Goal: Task Accomplishment & Management: Manage account settings

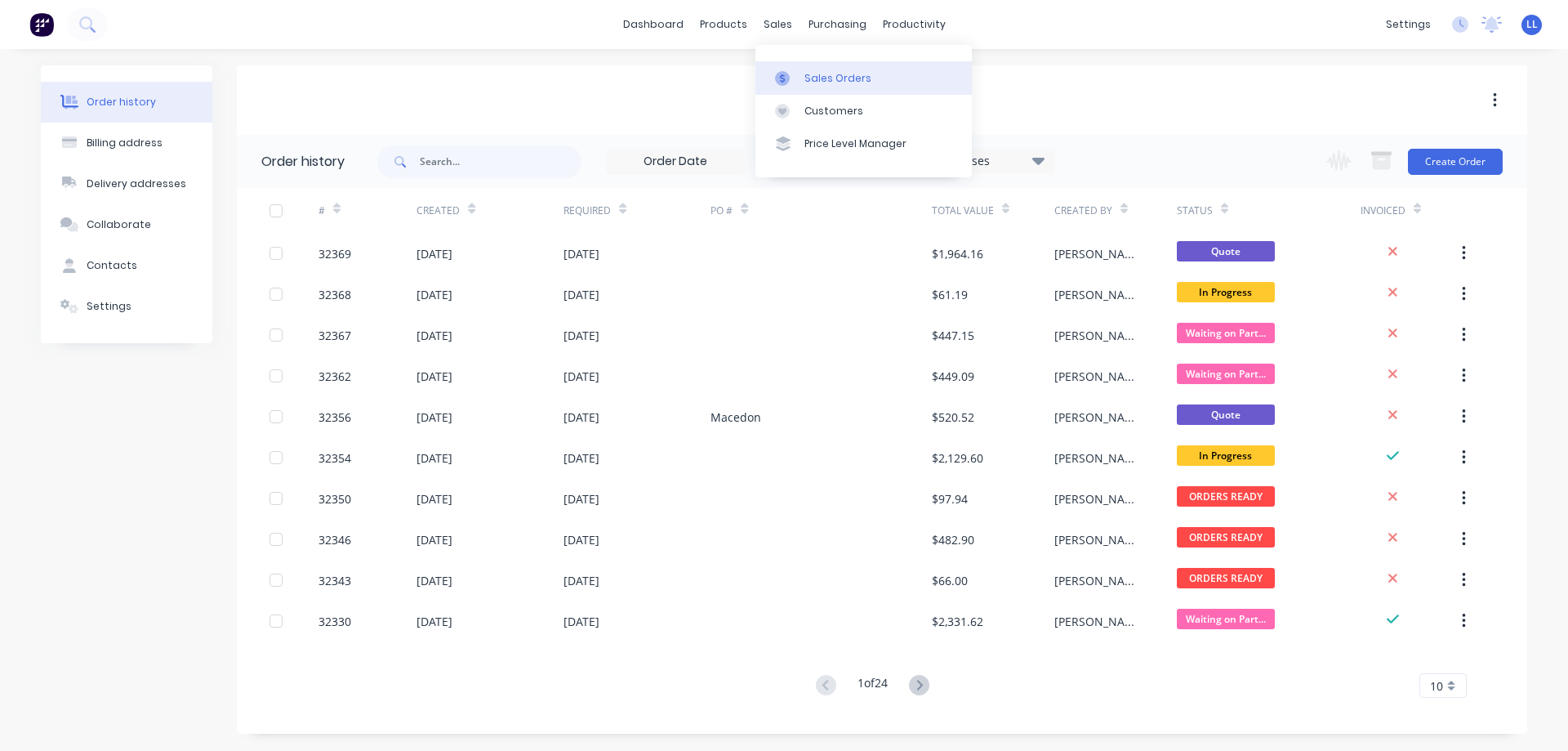
click at [817, 77] on div "Sales Orders" at bounding box center [838, 79] width 67 height 15
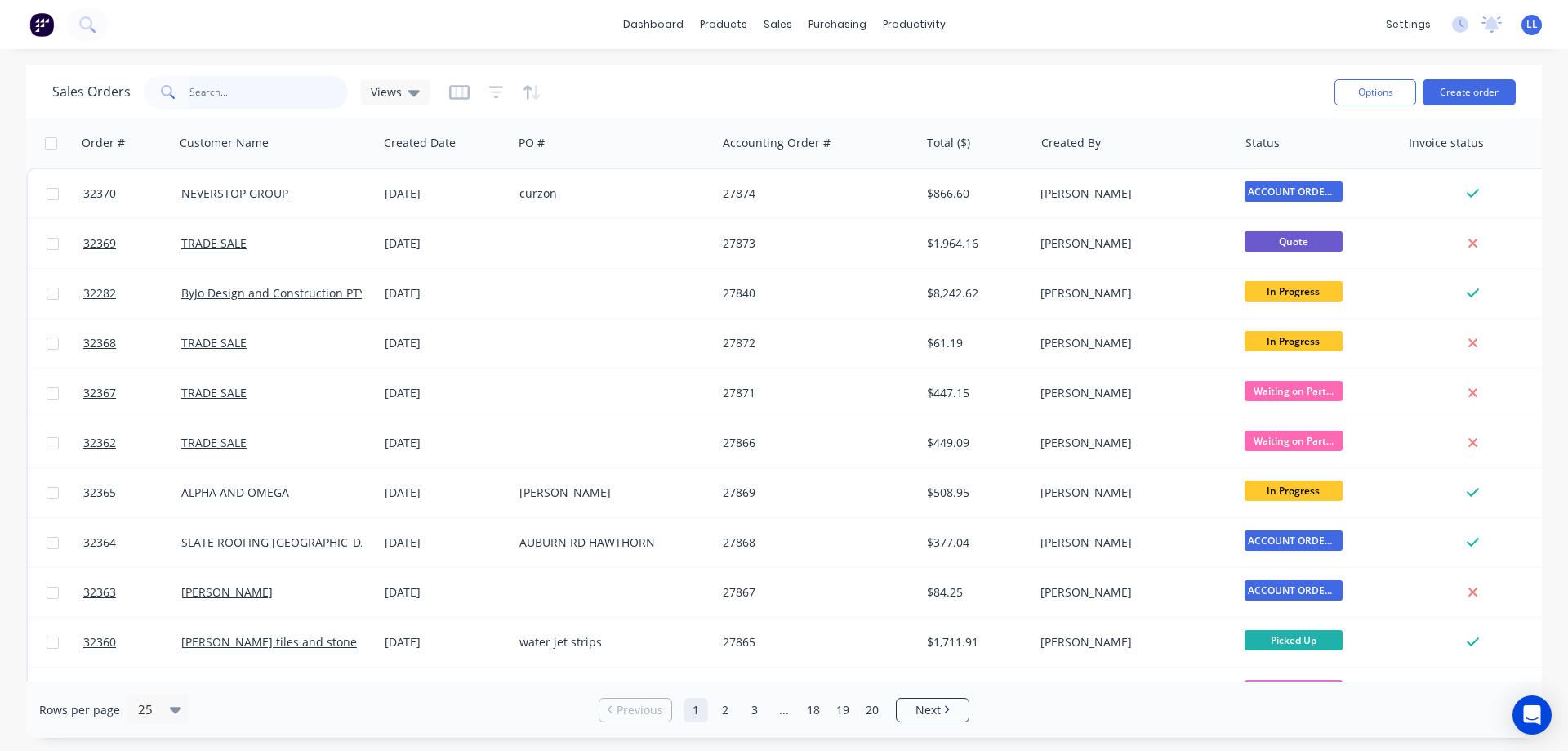
click at [253, 95] on input "text" at bounding box center [269, 92] width 159 height 33
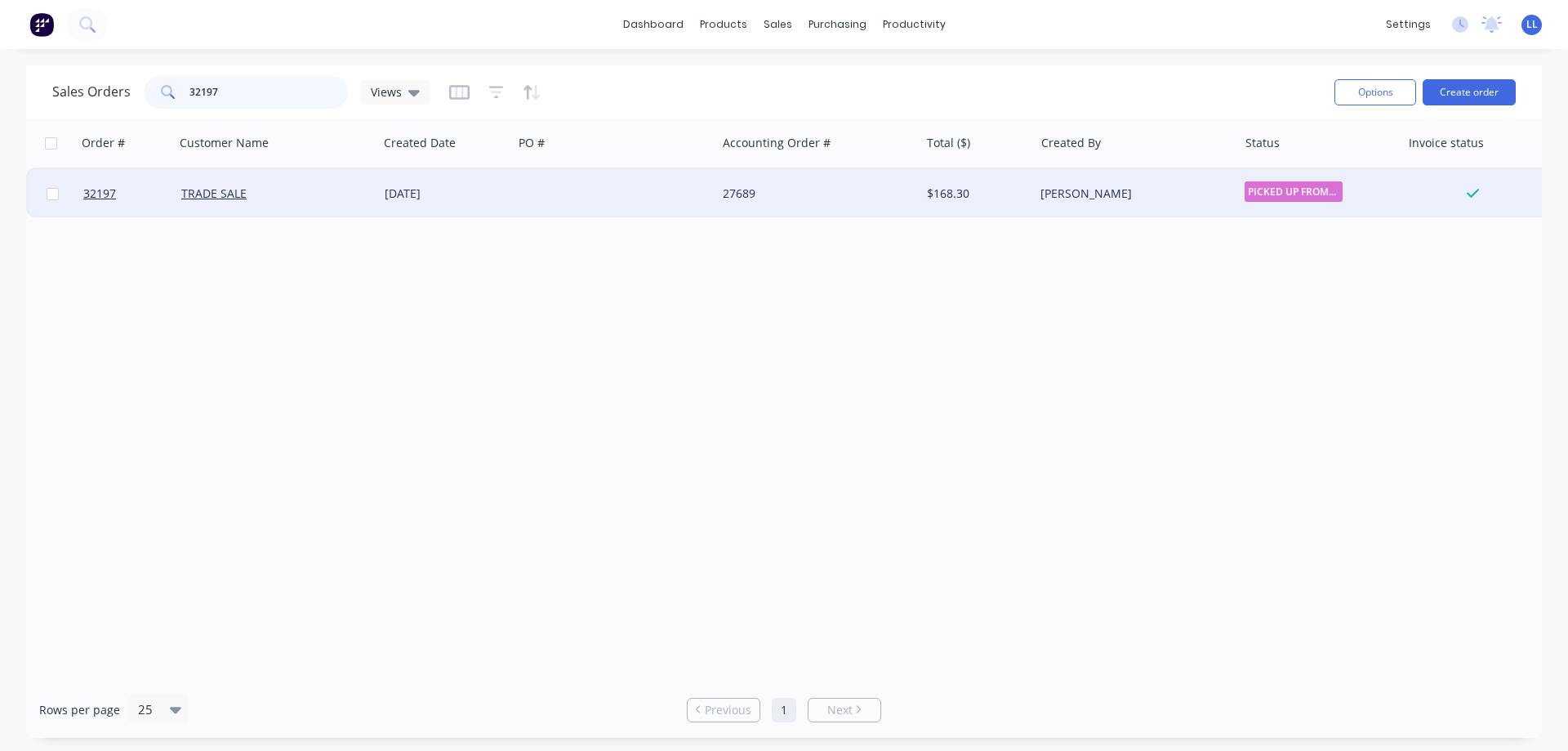
type input "32197"
click at [737, 186] on div "27689" at bounding box center [813, 194] width 181 height 17
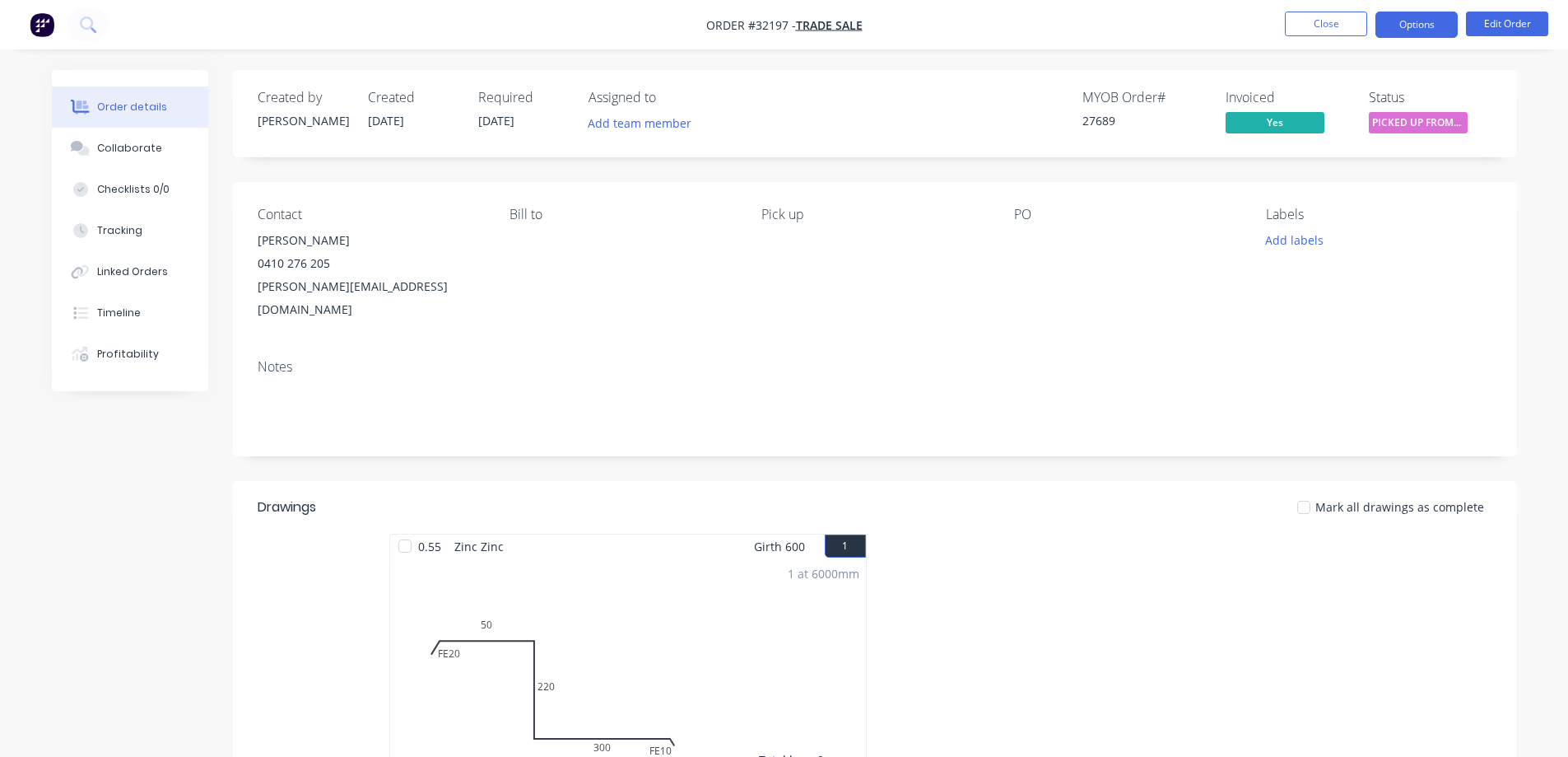
click at [1426, 21] on button "Options" at bounding box center [1417, 24] width 83 height 26
click at [1485, 121] on div "Status PICKED UP FROM ..." at bounding box center [1431, 113] width 123 height 48
click at [1421, 30] on button "Options" at bounding box center [1417, 24] width 83 height 26
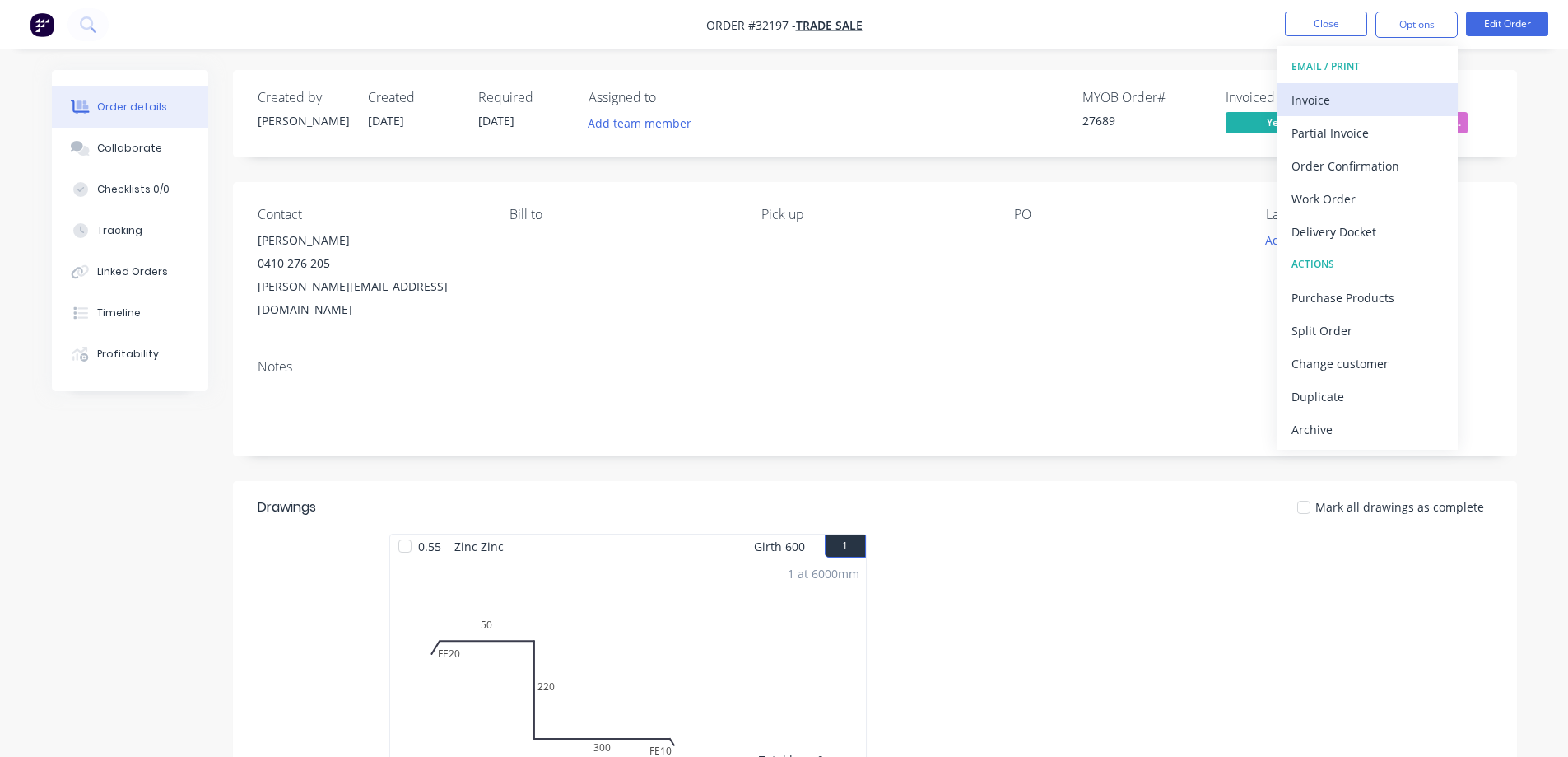
click at [1355, 108] on div "Invoice" at bounding box center [1367, 99] width 152 height 24
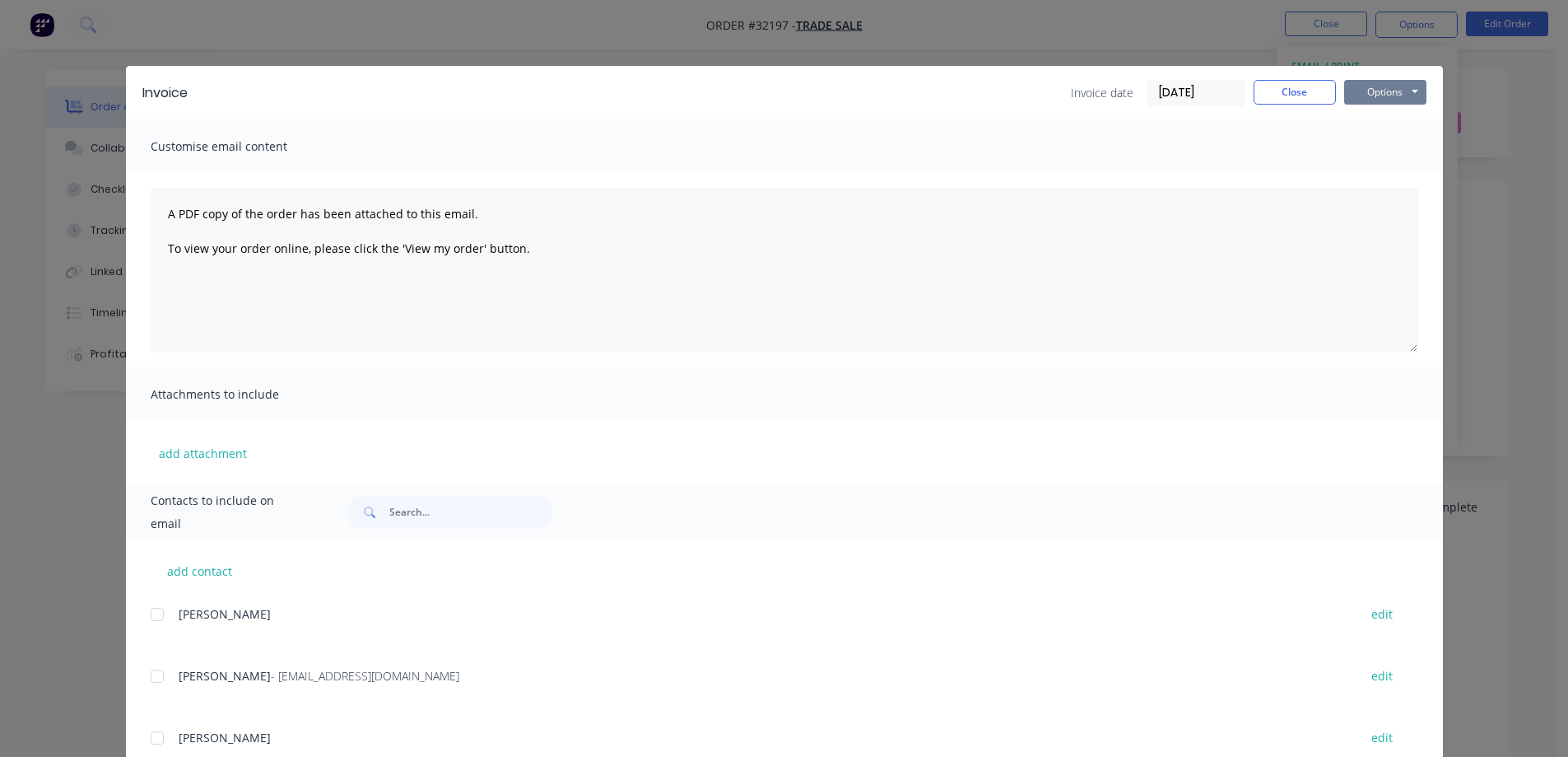
click at [1370, 95] on button "Options" at bounding box center [1386, 92] width 83 height 24
click at [1377, 153] on button "Print" at bounding box center [1397, 148] width 105 height 27
click at [1302, 97] on button "Close" at bounding box center [1295, 92] width 83 height 24
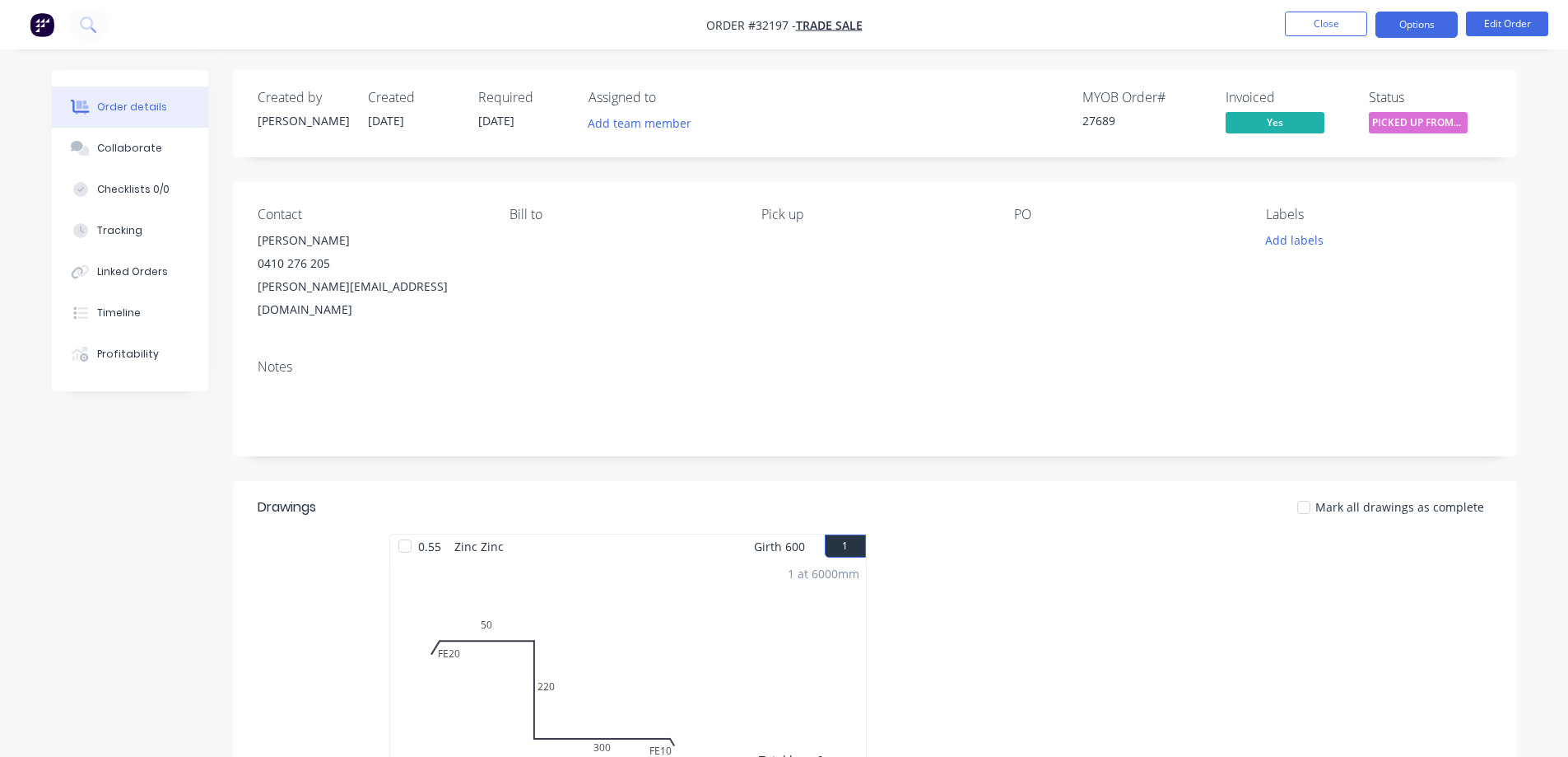
click at [1429, 28] on button "Options" at bounding box center [1417, 24] width 83 height 26
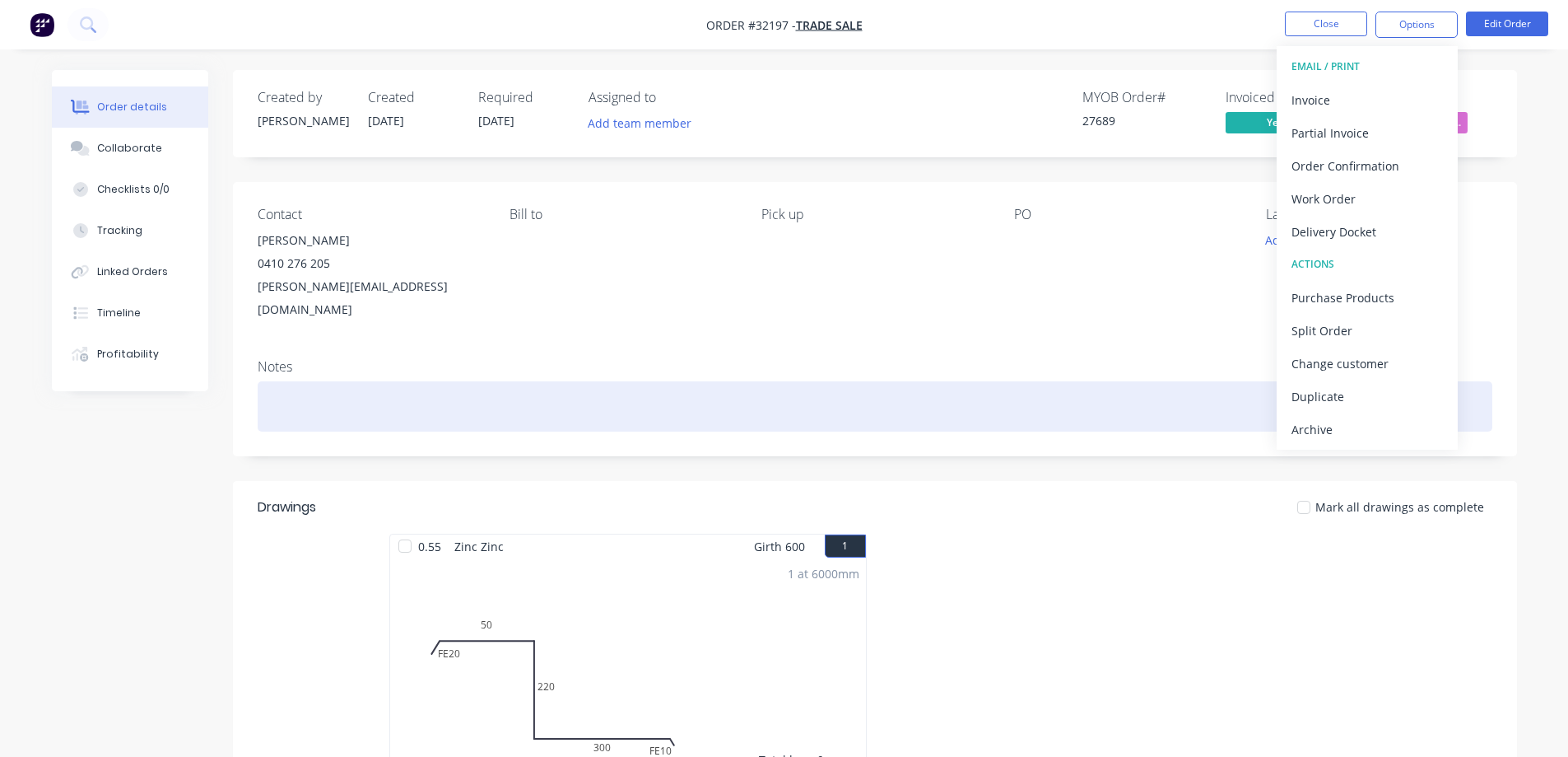
drag, startPoint x: 1342, startPoint y: 436, endPoint x: 1341, endPoint y: 397, distance: 39.0
click at [1342, 428] on div "Archive" at bounding box center [1367, 429] width 152 height 24
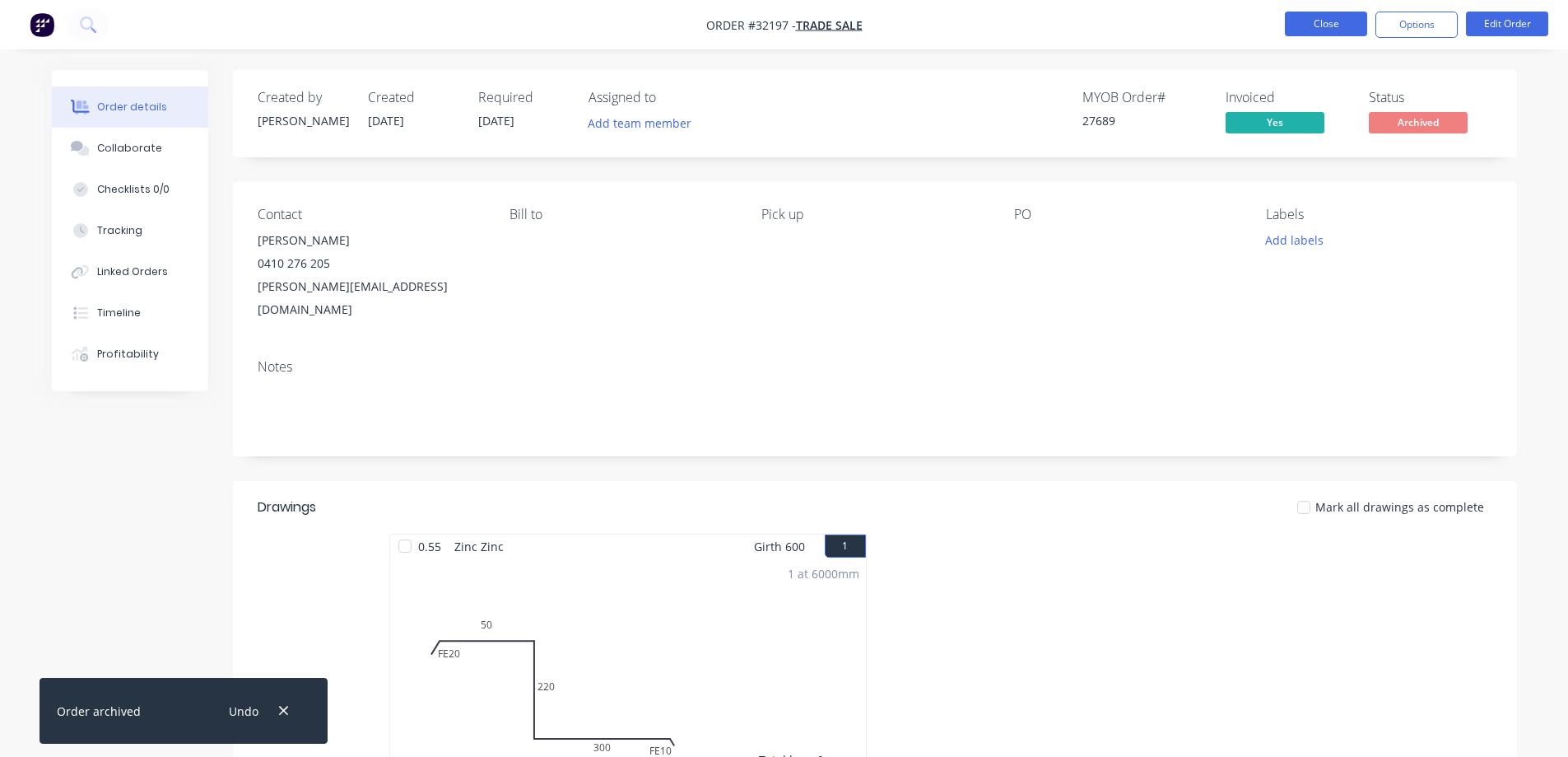
click at [1306, 21] on button "Close" at bounding box center [1327, 24] width 83 height 24
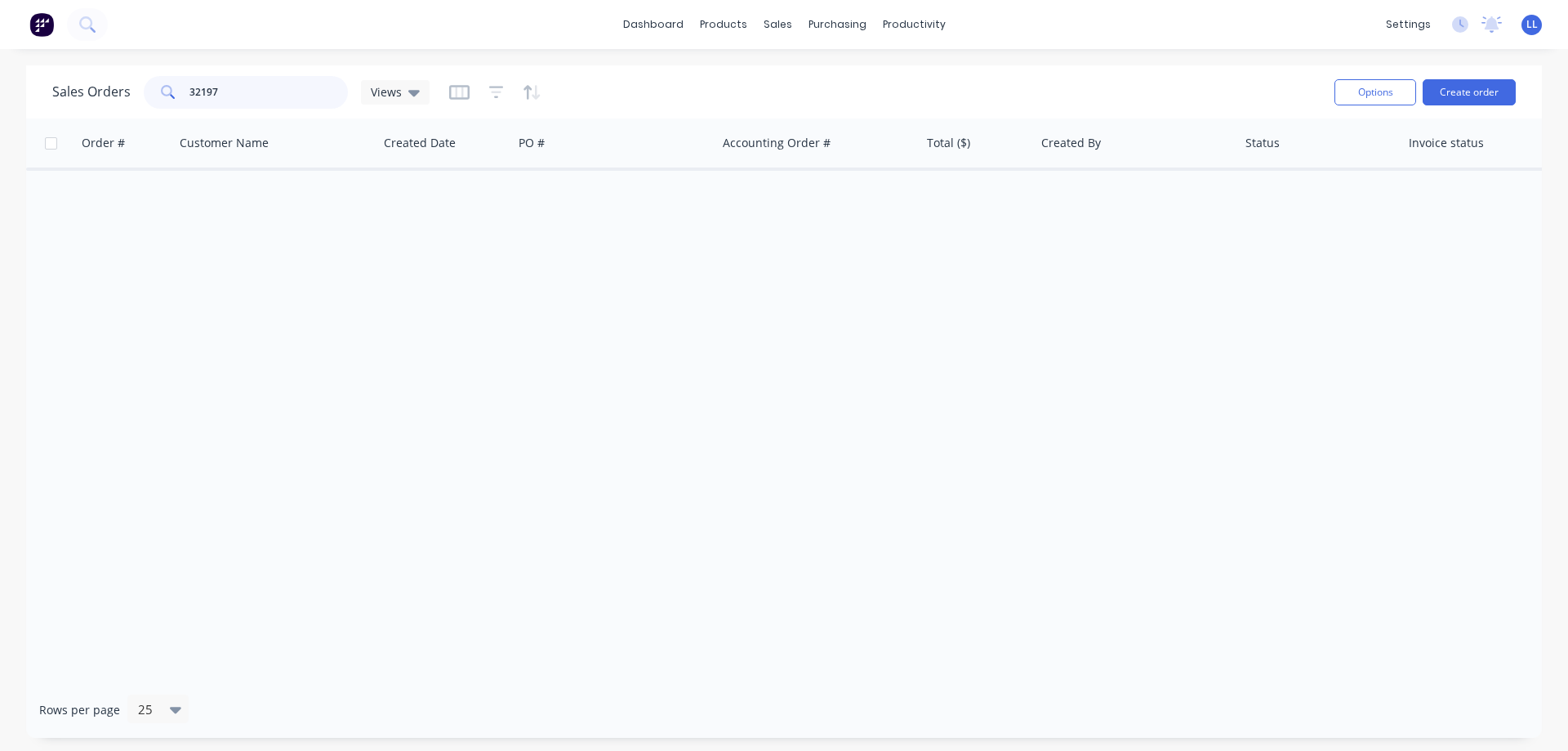
click at [239, 84] on input "32197" at bounding box center [269, 92] width 159 height 33
type input "3"
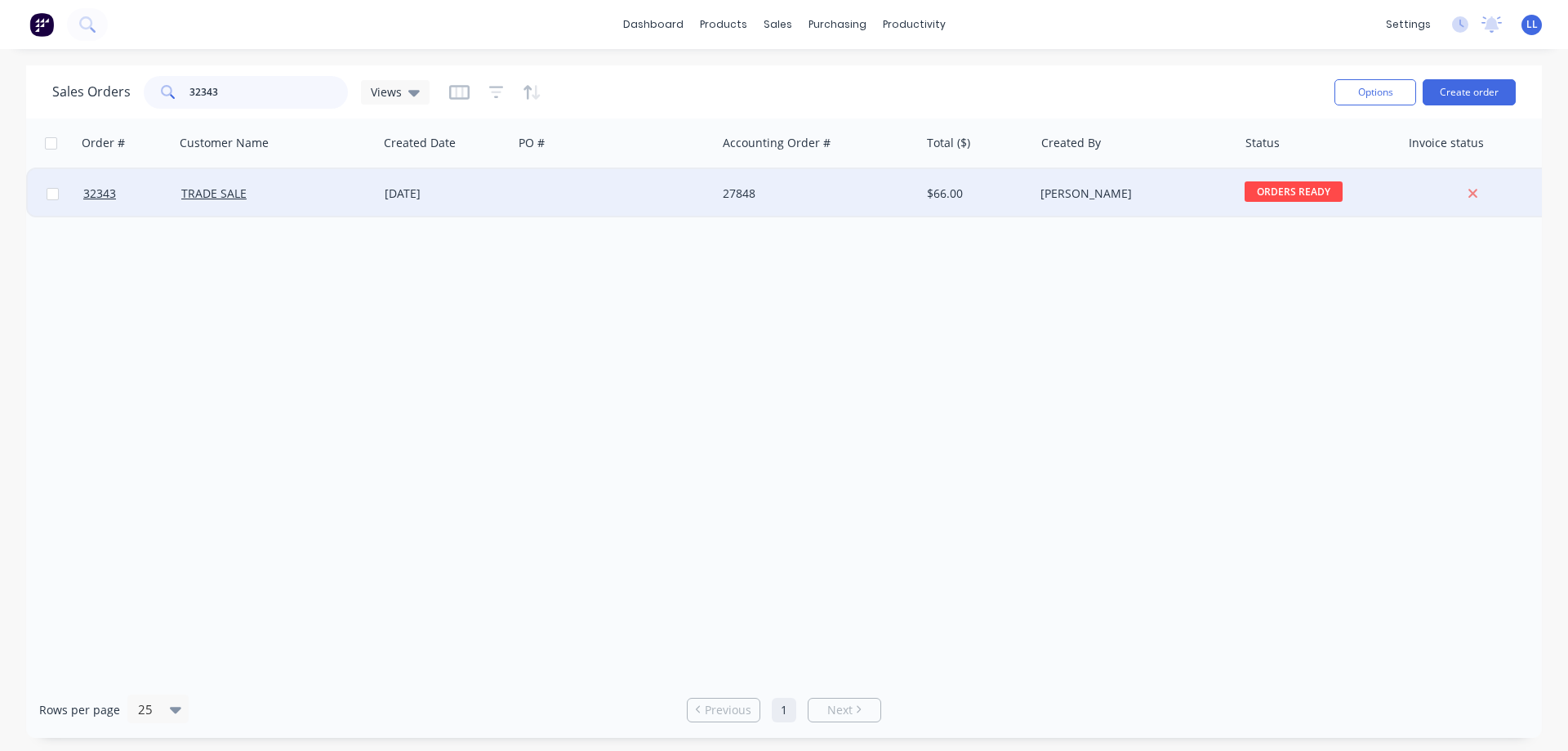
type input "32343"
click at [1078, 198] on div "[PERSON_NAME]" at bounding box center [1131, 194] width 181 height 17
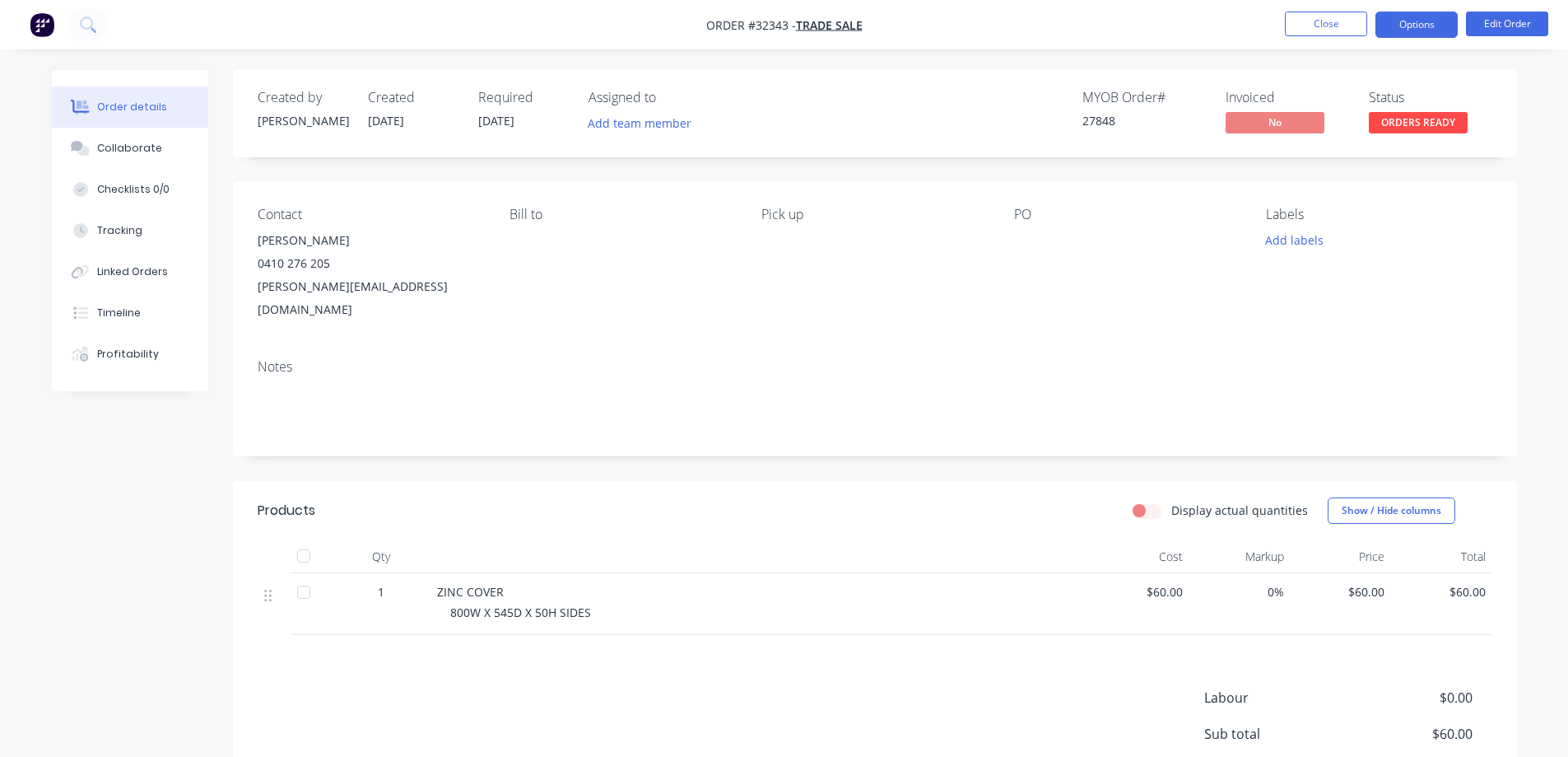
click at [1415, 35] on button "Options" at bounding box center [1417, 24] width 83 height 26
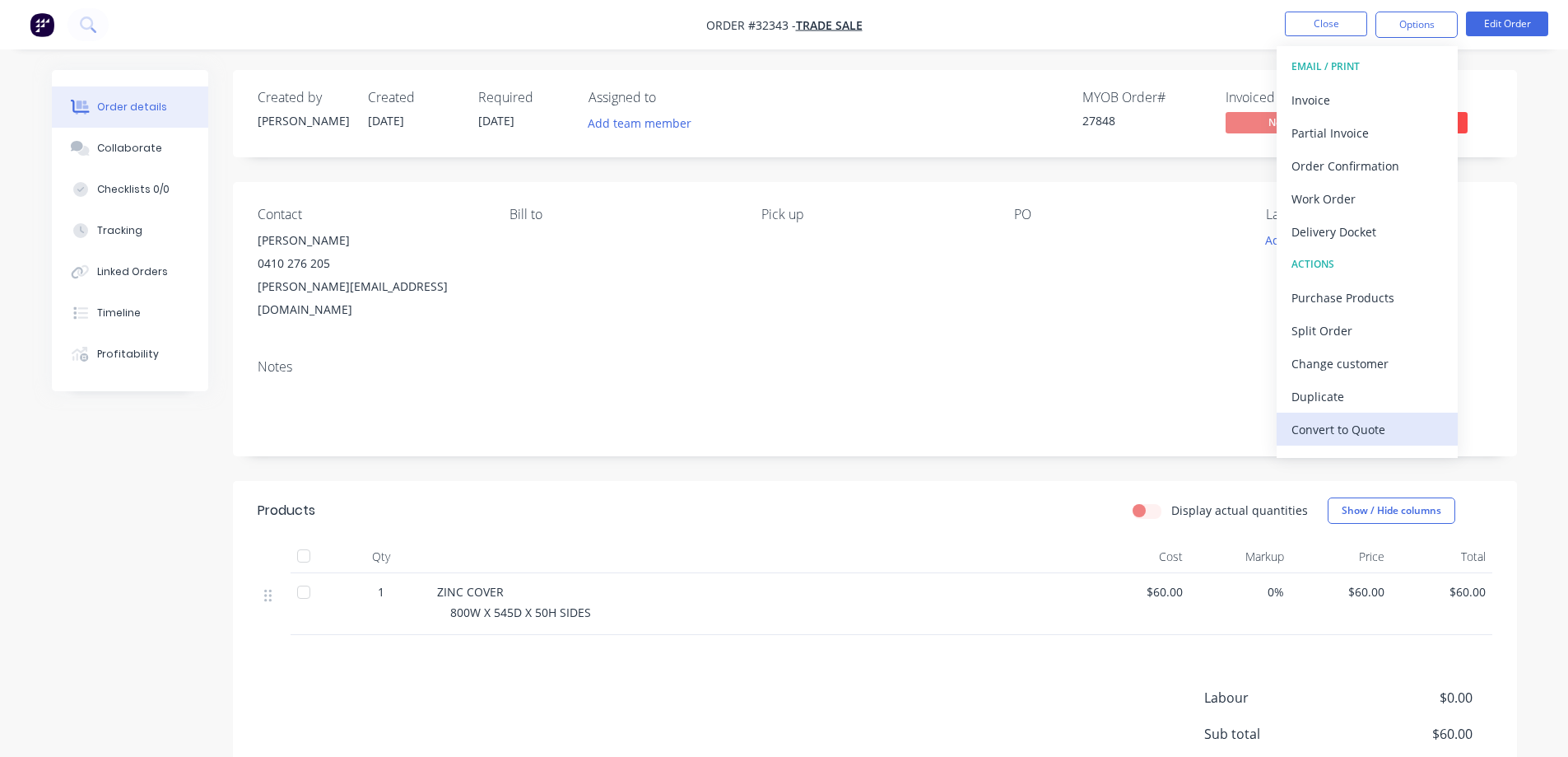
click at [1382, 431] on div "Convert to Quote" at bounding box center [1367, 429] width 152 height 24
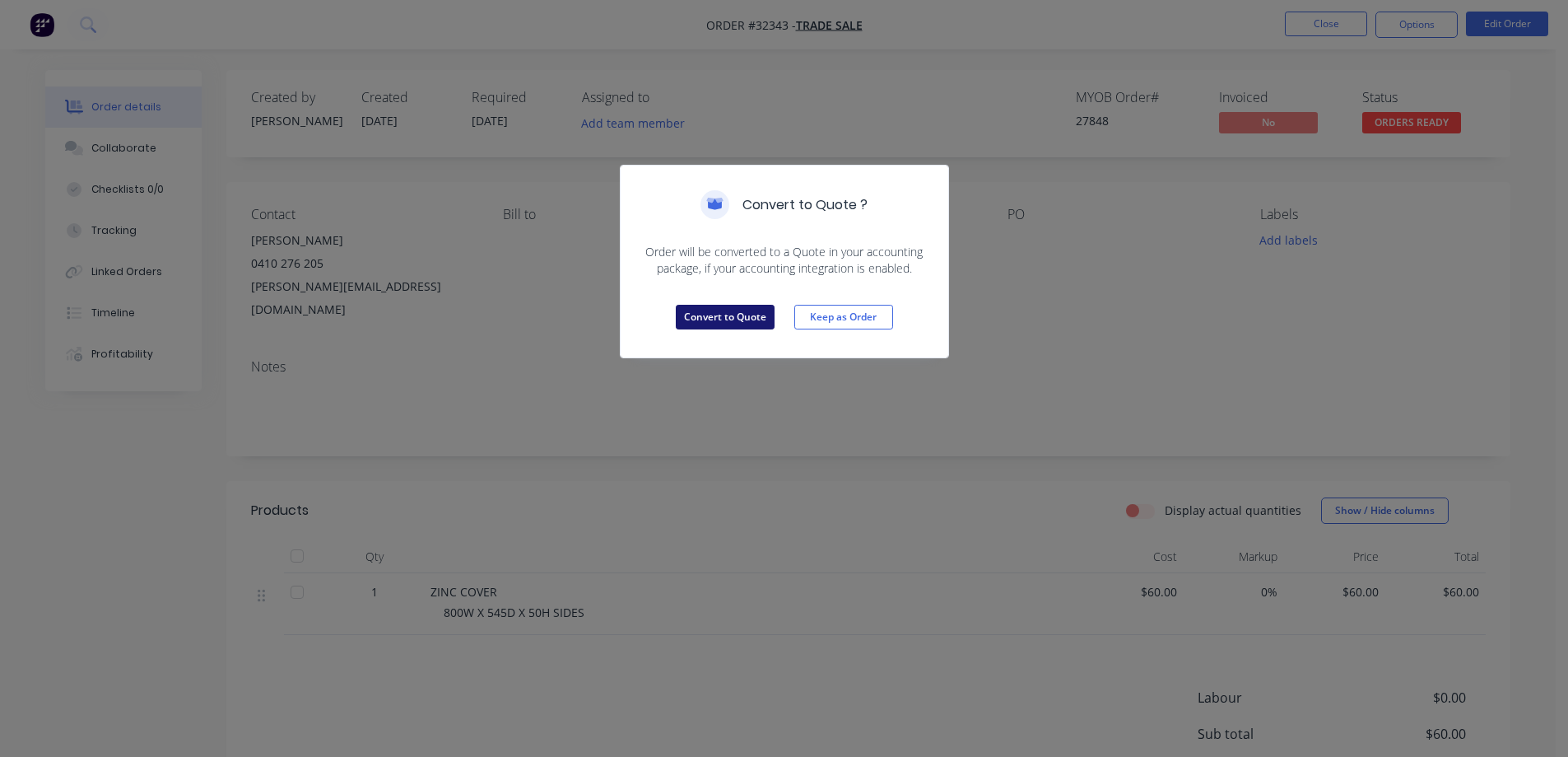
click at [734, 323] on button "Convert to Quote" at bounding box center [725, 316] width 99 height 24
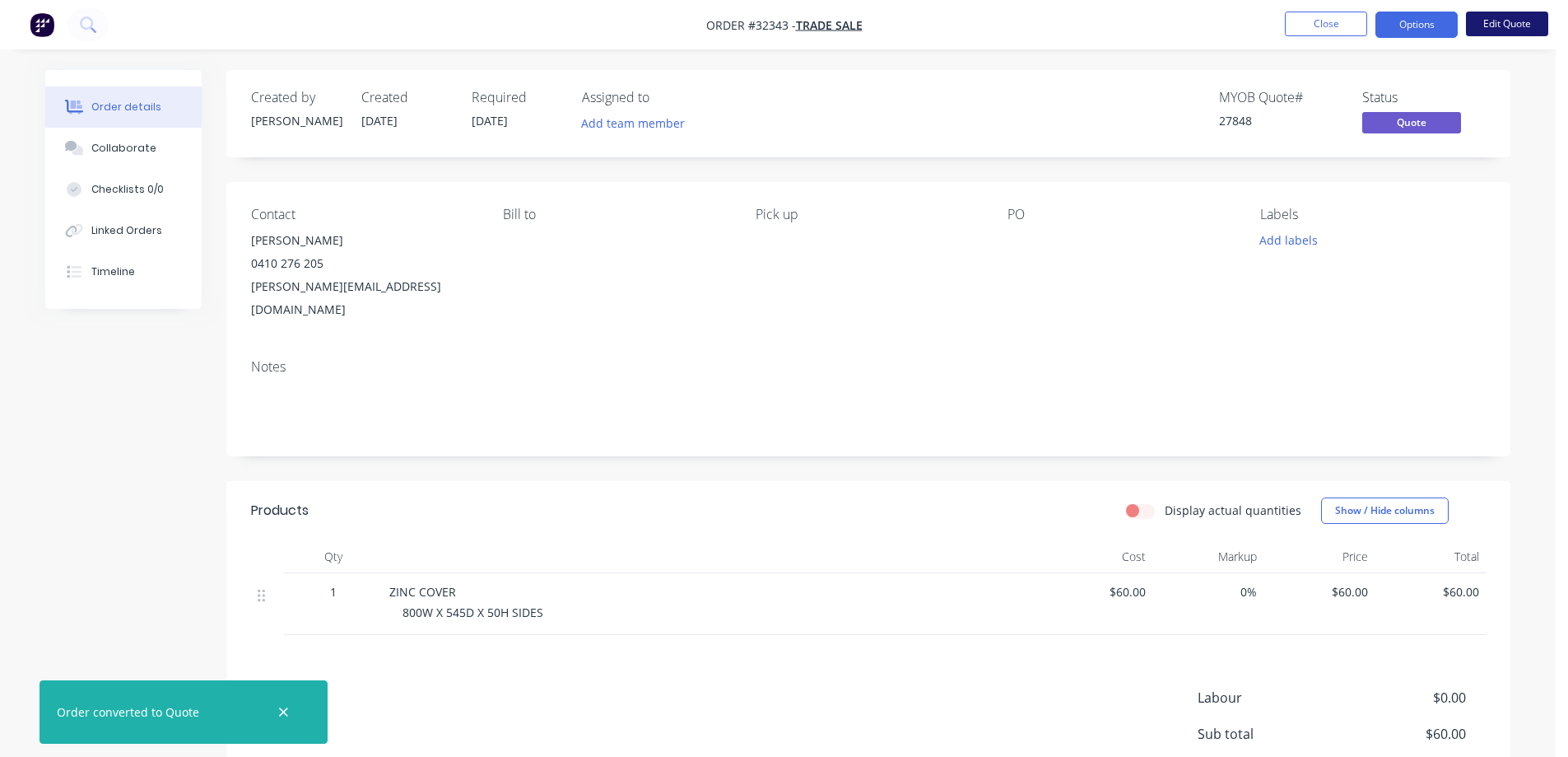
click at [1508, 27] on button "Edit Quote" at bounding box center [1507, 24] width 83 height 24
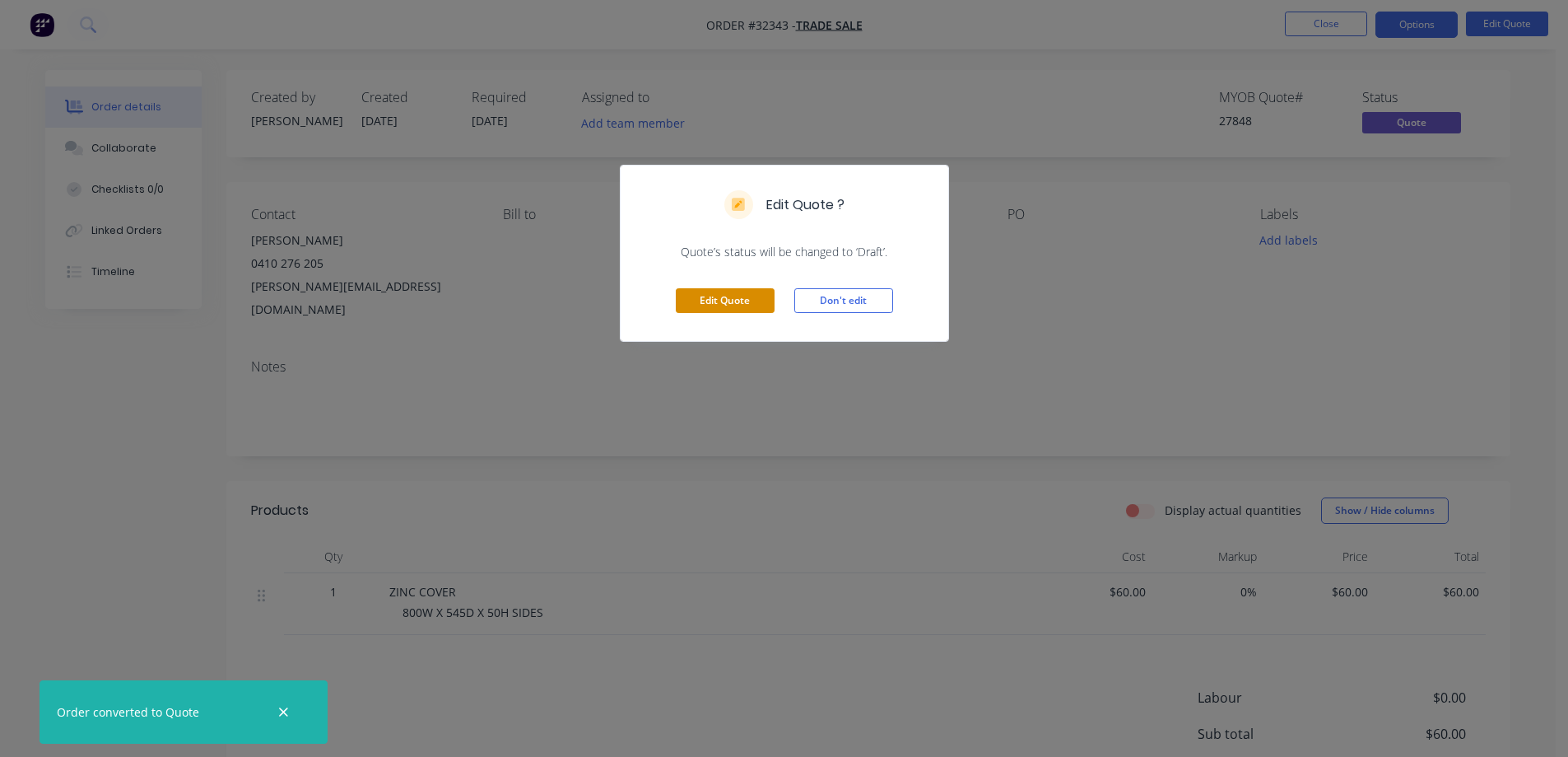
click at [699, 310] on button "Edit Quote" at bounding box center [725, 300] width 99 height 24
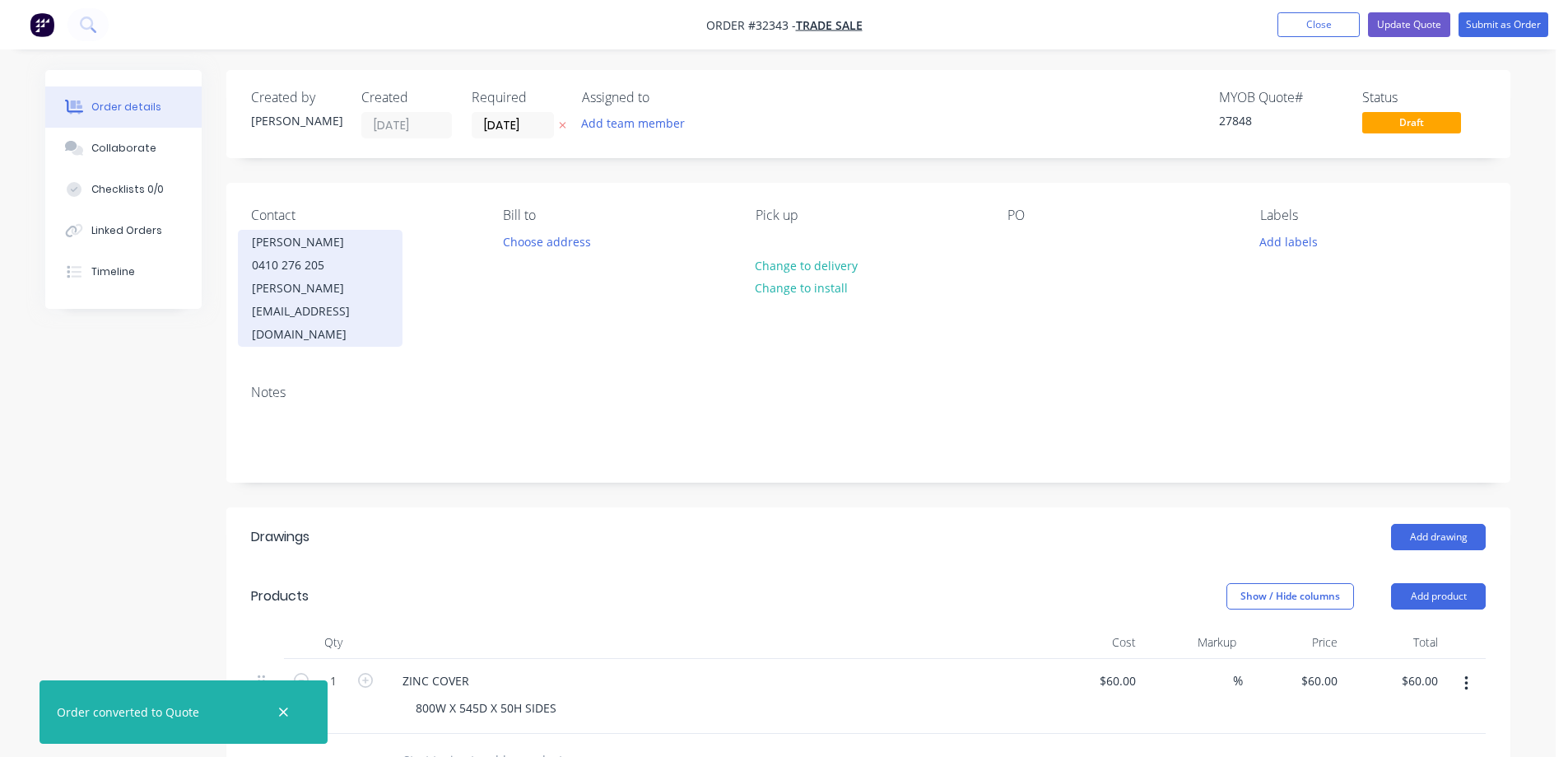
drag, startPoint x: 333, startPoint y: 286, endPoint x: 333, endPoint y: 276, distance: 10.0
click at [333, 276] on div "[PERSON_NAME][EMAIL_ADDRESS][DOMAIN_NAME]" at bounding box center [320, 311] width 137 height 69
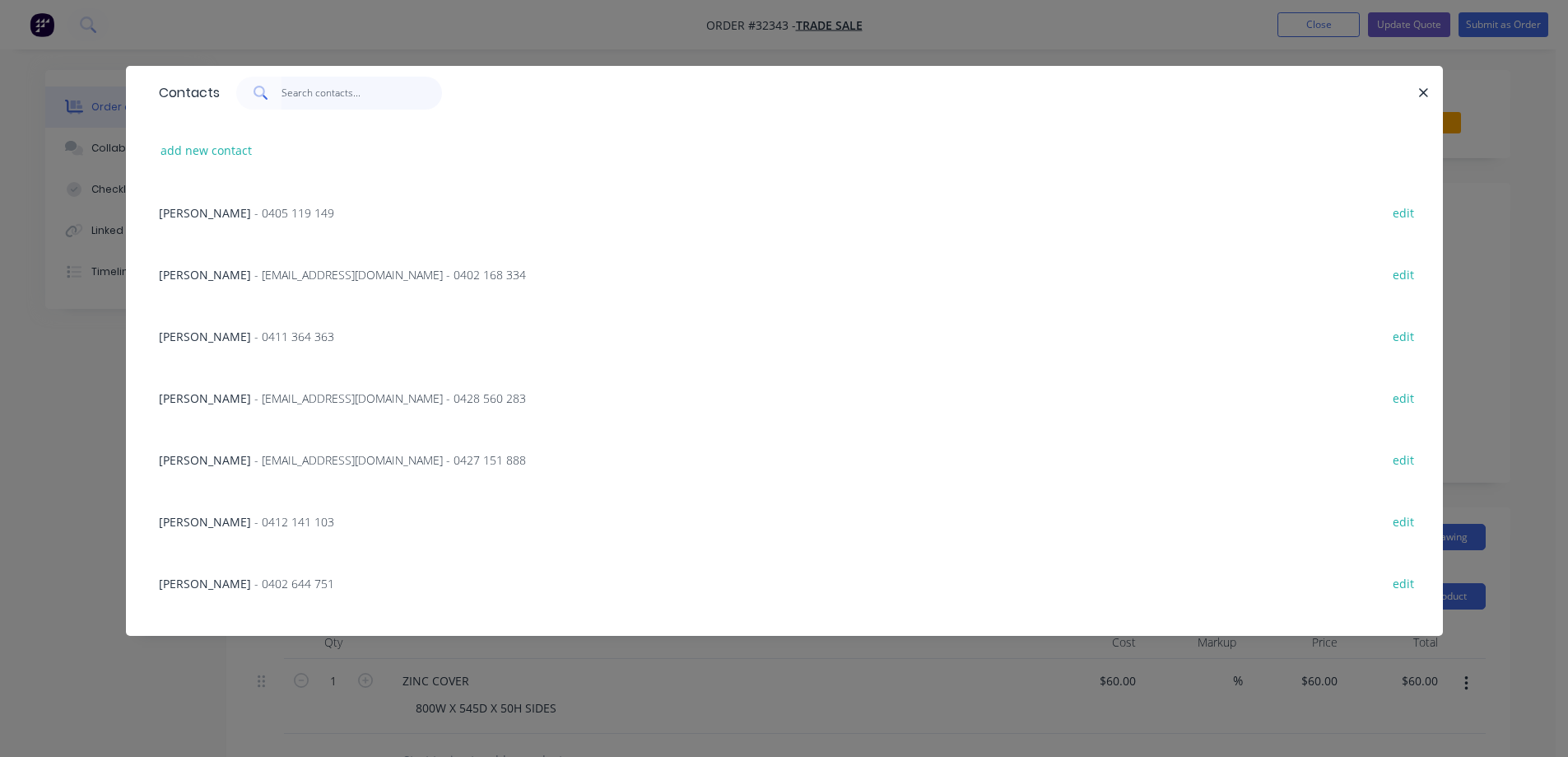
click at [327, 97] on input "text" at bounding box center [362, 93] width 160 height 33
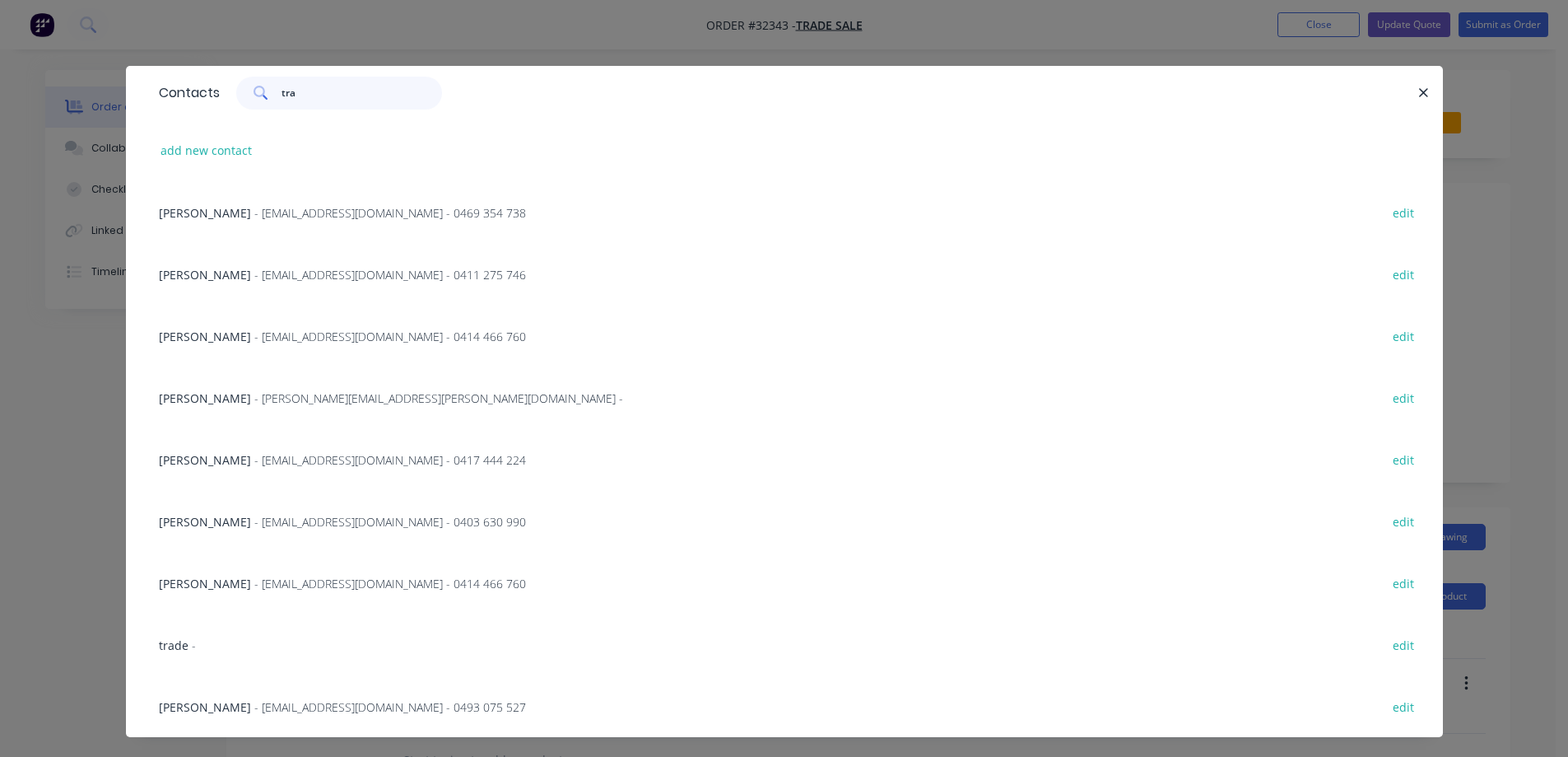
type input "tra"
click at [191, 647] on div "trade - edit" at bounding box center [785, 644] width 1268 height 62
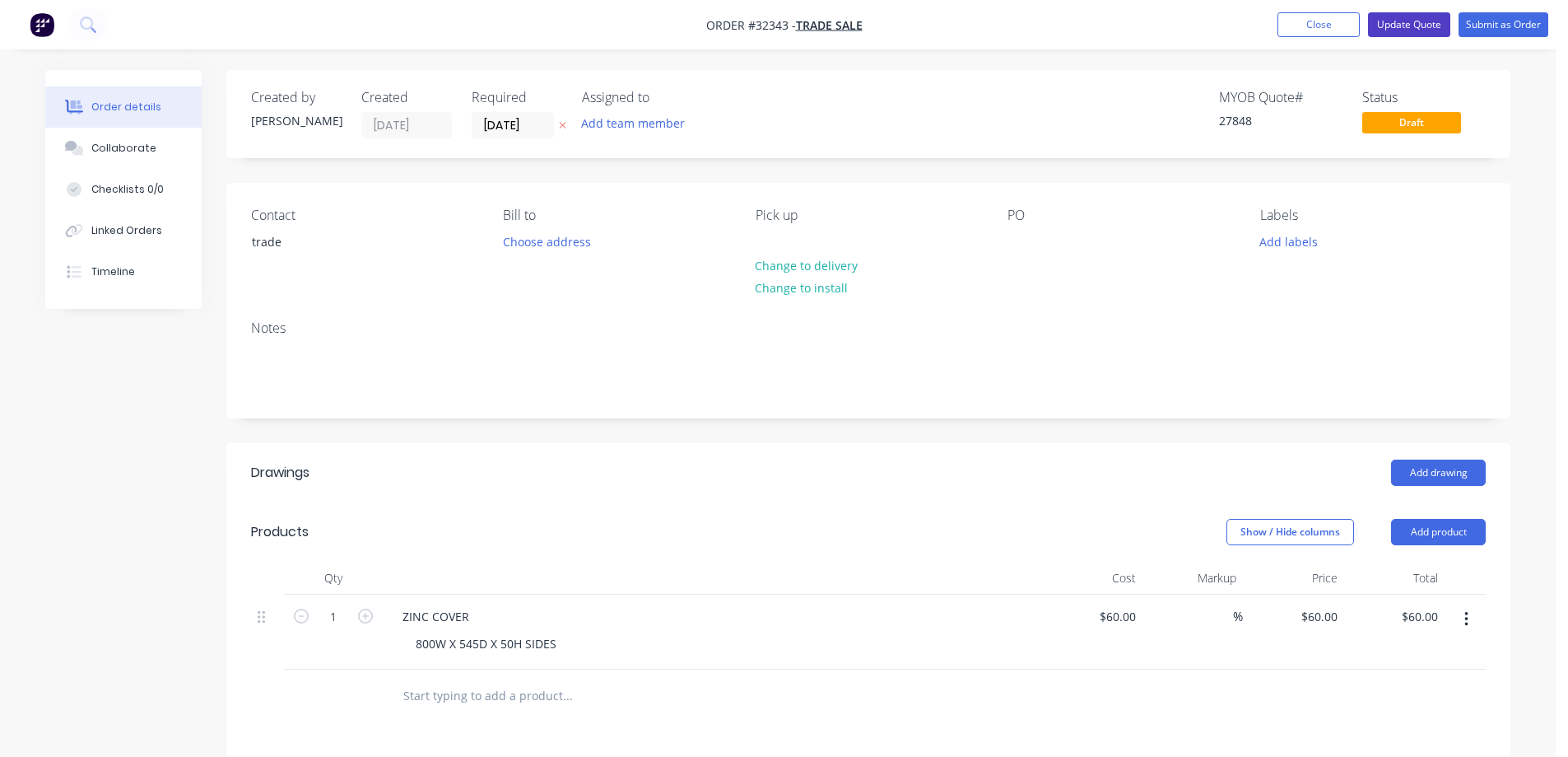
click at [1426, 30] on button "Update Quote" at bounding box center [1410, 24] width 83 height 24
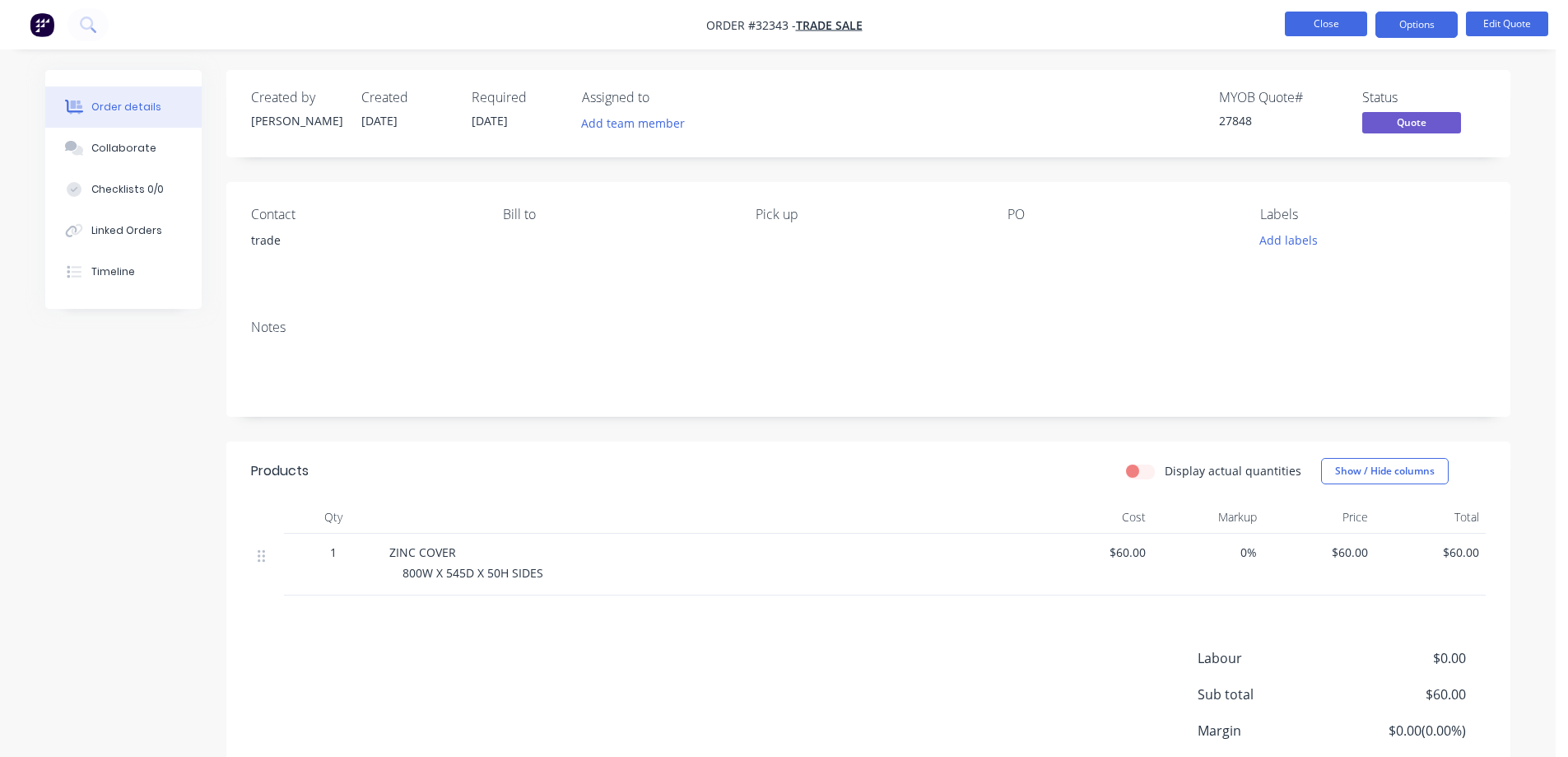
click at [1329, 24] on button "Close" at bounding box center [1327, 24] width 83 height 24
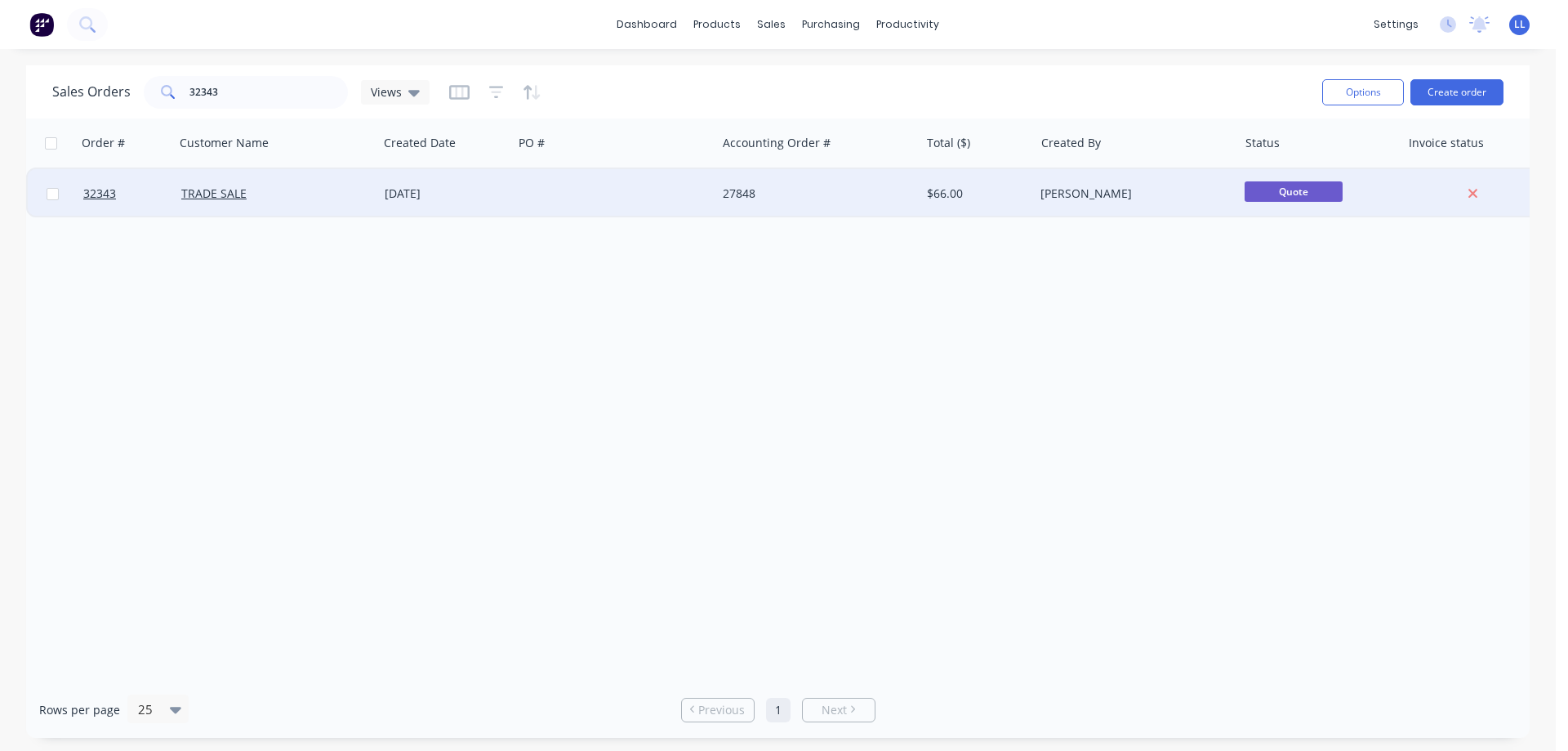
click at [1190, 184] on div "[PERSON_NAME]" at bounding box center [1135, 193] width 203 height 49
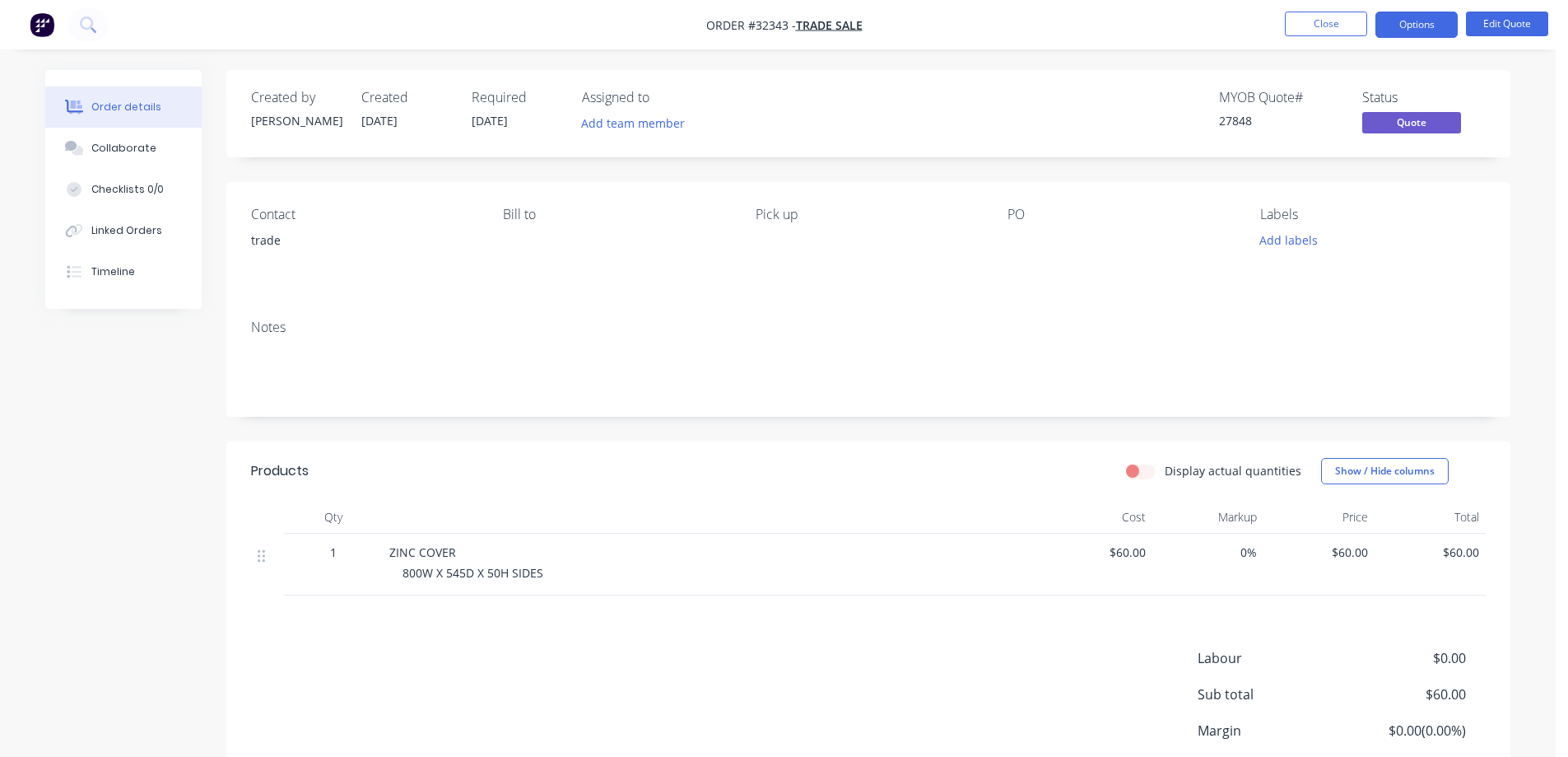
click at [40, 26] on img "button" at bounding box center [41, 24] width 24 height 24
